Goal: Transaction & Acquisition: Download file/media

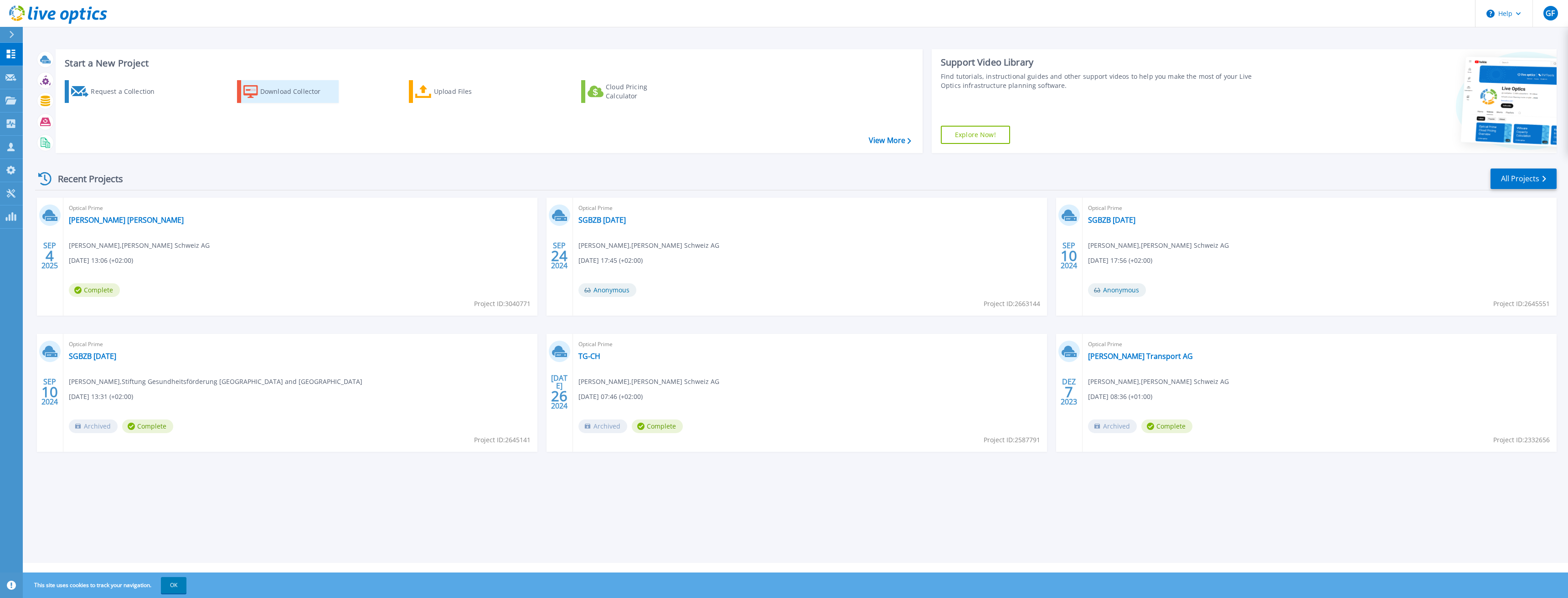
click at [315, 92] on div "Download Collector" at bounding box center [297, 92] width 73 height 18
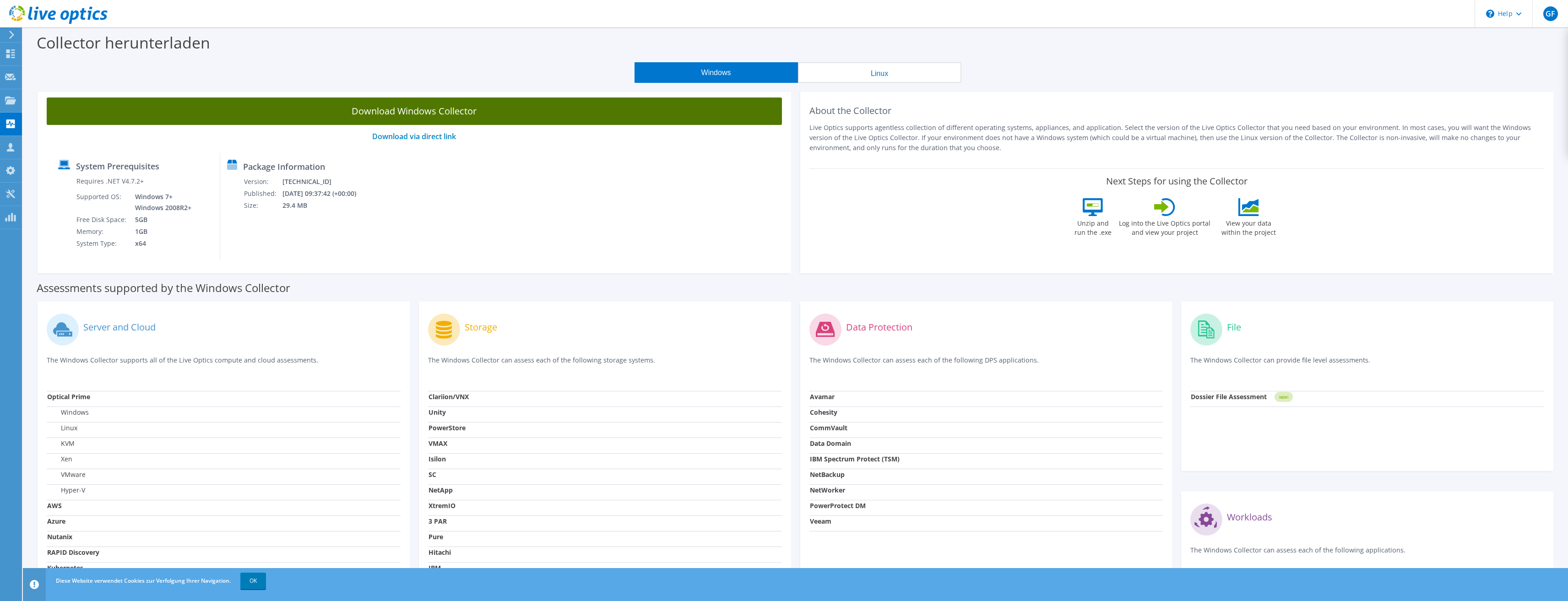
click at [573, 112] on link "Download Windows Collector" at bounding box center [414, 111] width 735 height 28
